Goal: Task Accomplishment & Management: Manage account settings

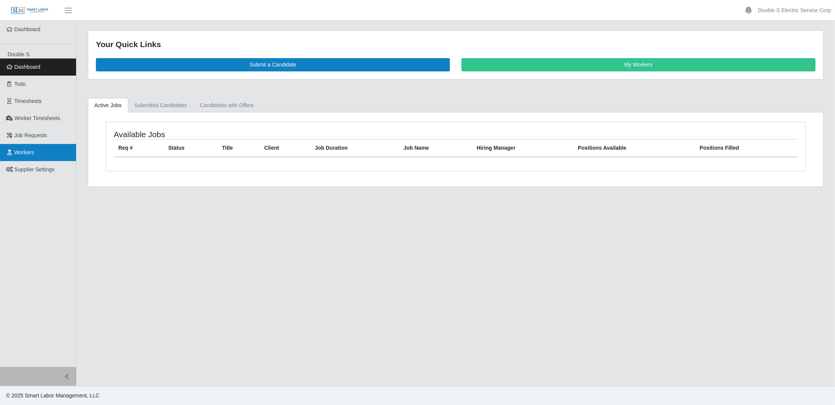
click at [35, 152] on link "Workers" at bounding box center [38, 152] width 76 height 17
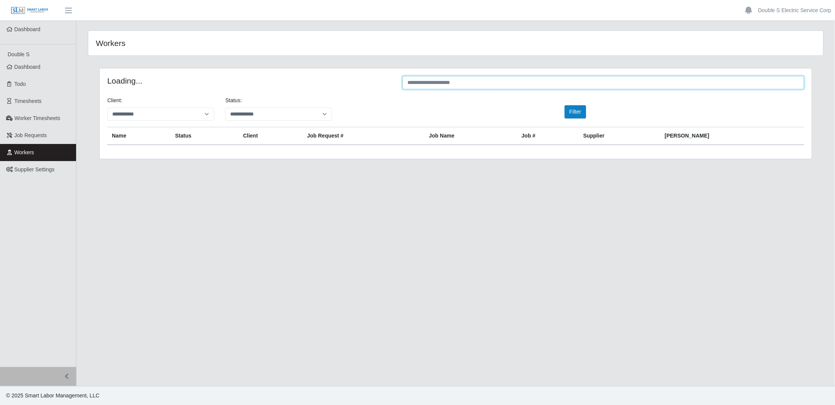
click at [432, 87] on input "text" at bounding box center [603, 82] width 402 height 13
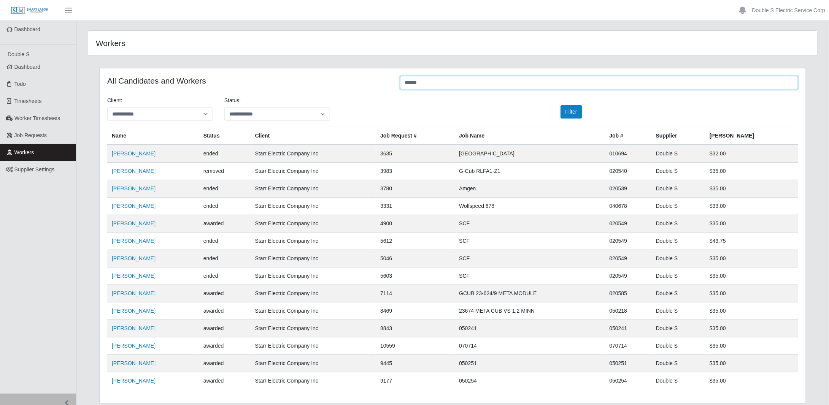
scroll to position [23, 0]
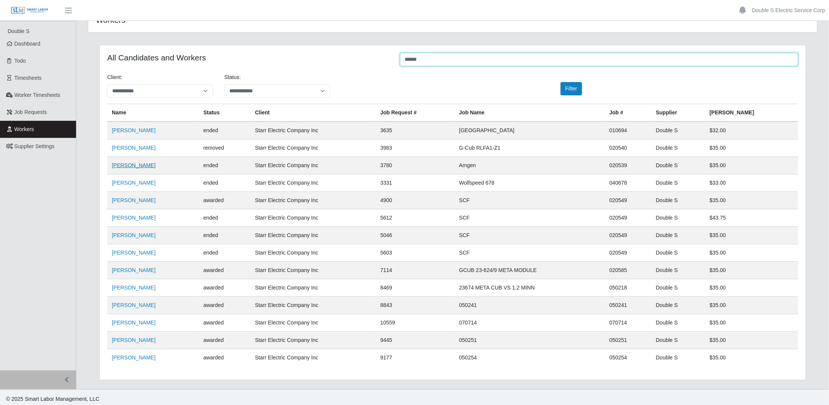
type input "******"
click at [115, 165] on link "[PERSON_NAME]" at bounding box center [134, 165] width 44 height 6
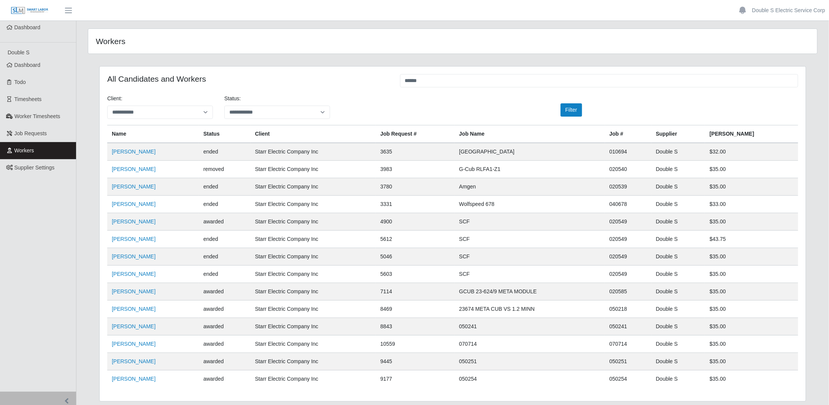
scroll to position [0, 0]
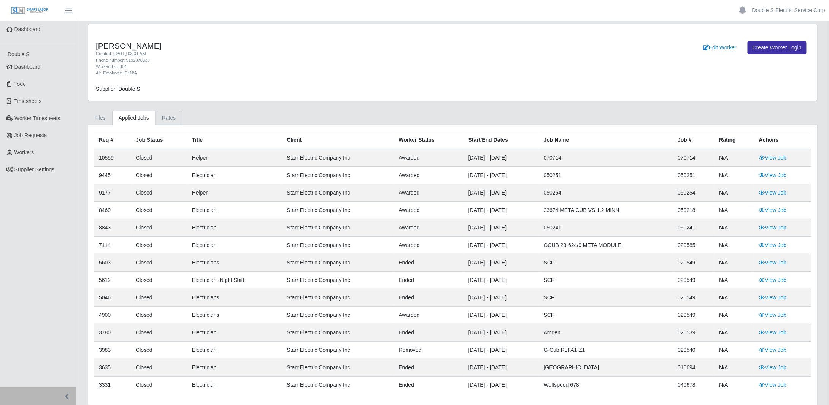
click at [172, 119] on link "Rates" at bounding box center [169, 118] width 27 height 15
